Goal: Transaction & Acquisition: Purchase product/service

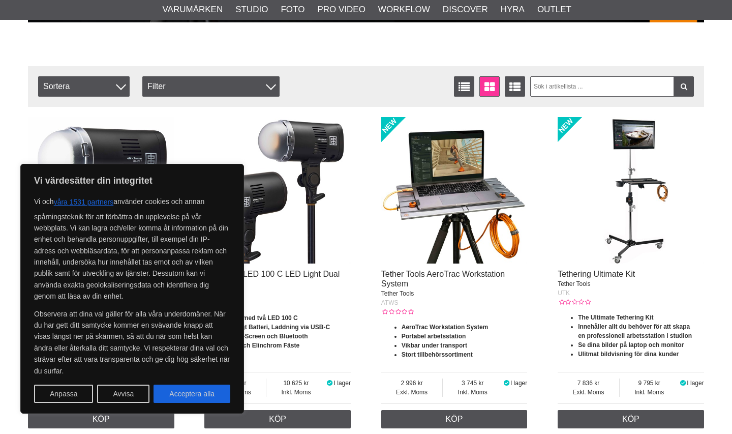
scroll to position [585, 0]
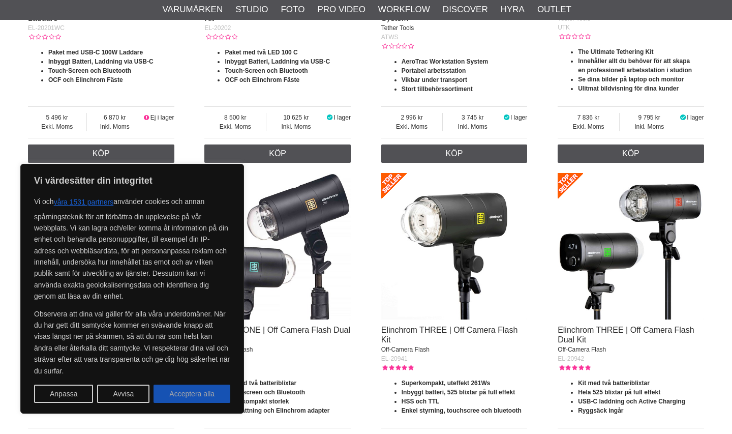
click at [194, 401] on button "Acceptera alla" at bounding box center [192, 394] width 77 height 18
checkbox input "true"
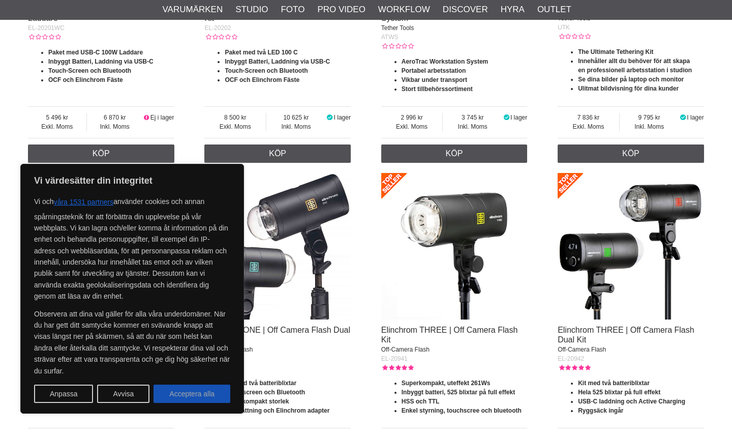
checkbox input "true"
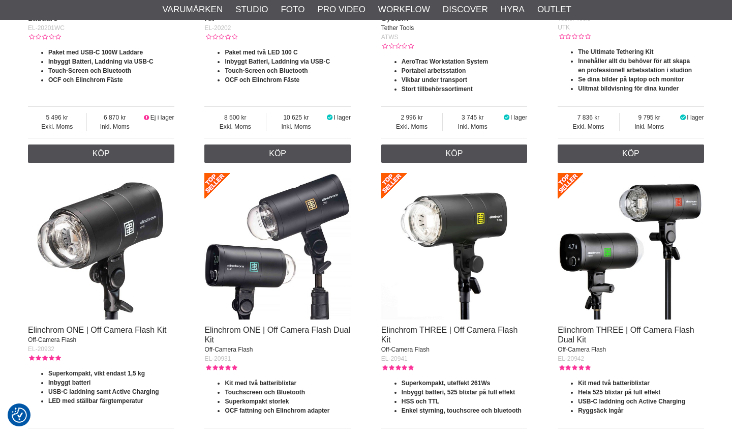
scroll to position [0, 0]
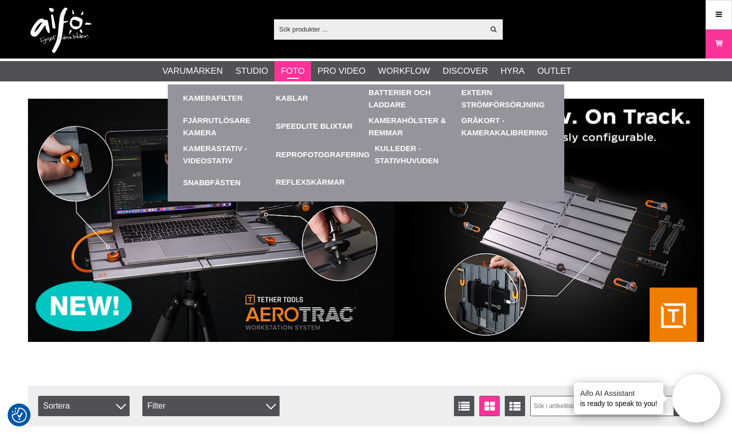
click at [291, 68] on link "Foto" at bounding box center [293, 71] width 24 height 13
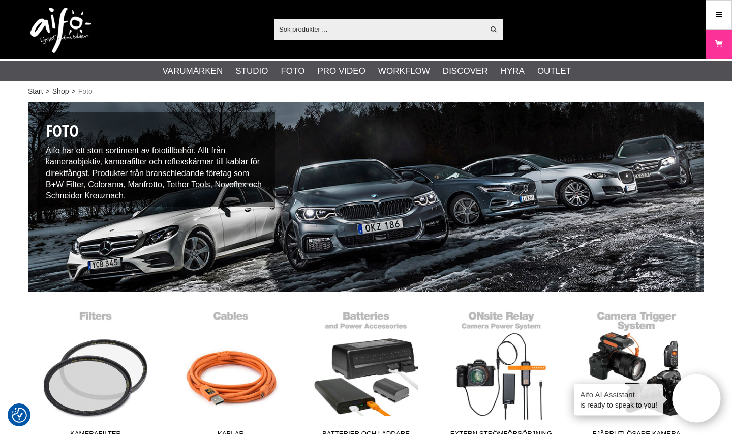
click at [337, 25] on input "text" at bounding box center [379, 28] width 210 height 15
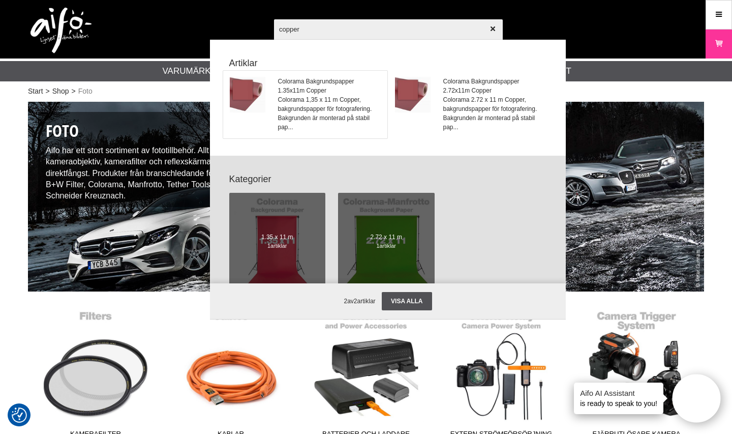
type input "copper"
click at [246, 97] on img at bounding box center [248, 95] width 36 height 36
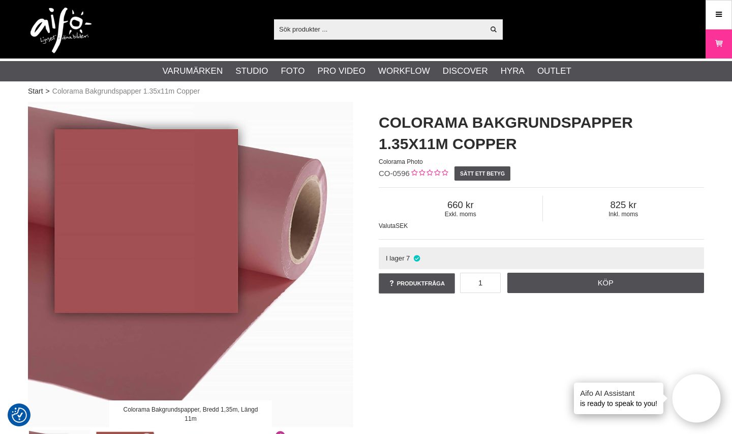
click at [200, 349] on img at bounding box center [191, 265] width 326 height 326
